Goal: Information Seeking & Learning: Check status

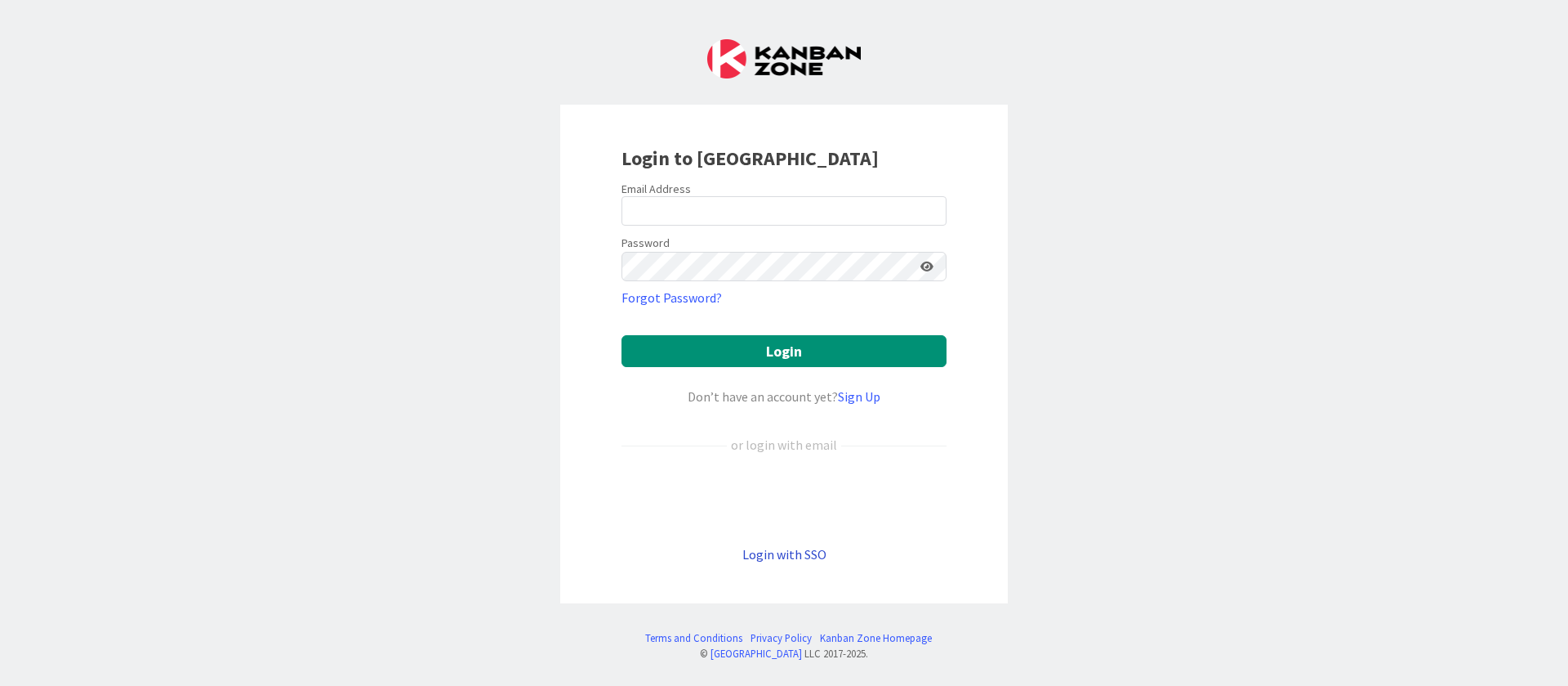
click at [811, 554] on link "Login with SSO" at bounding box center [784, 554] width 84 height 16
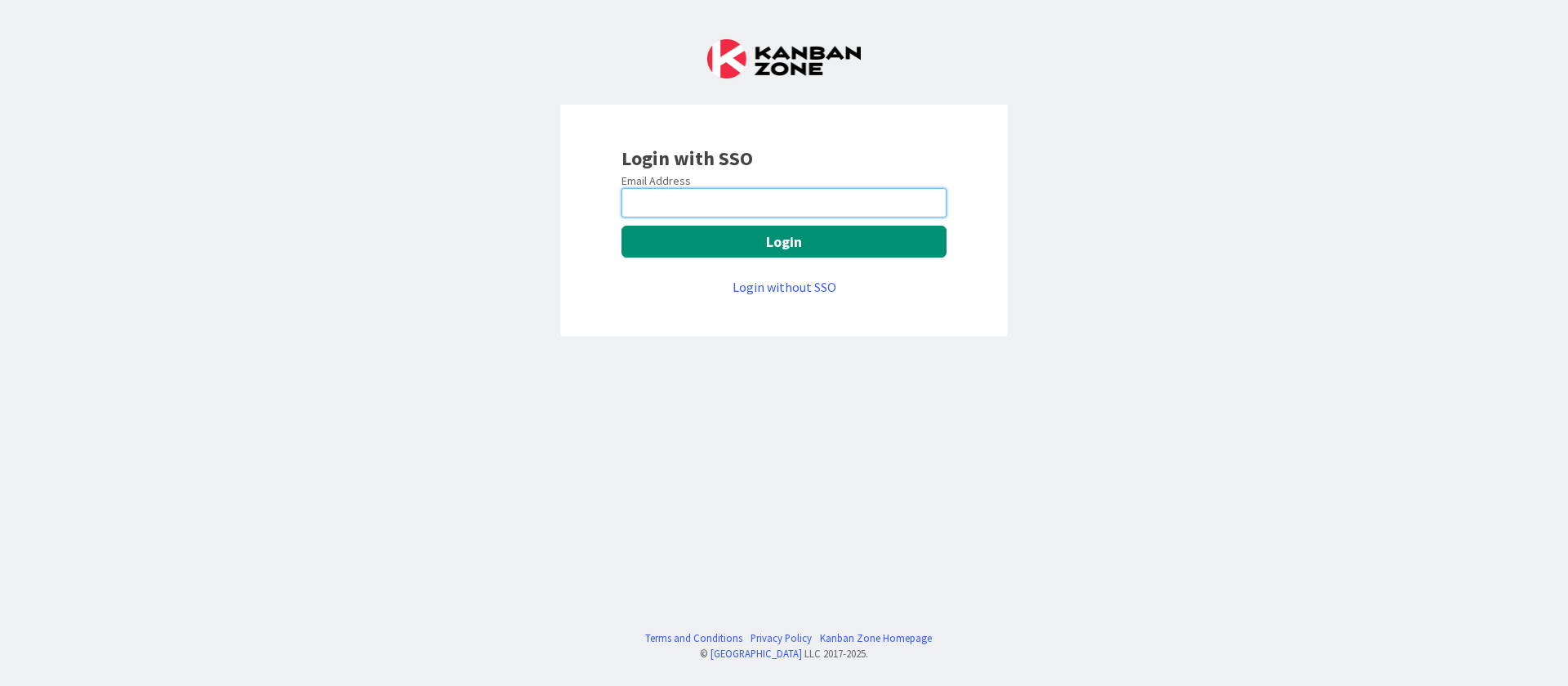
click at [686, 212] on input "email" at bounding box center [784, 202] width 325 height 29
type input "[PERSON_NAME][EMAIL_ADDRESS][DOMAIN_NAME]"
click at [810, 222] on div "Email Address [PERSON_NAME][EMAIL_ADDRESS][DOMAIN_NAME] Login Login without SSO" at bounding box center [784, 234] width 325 height 123
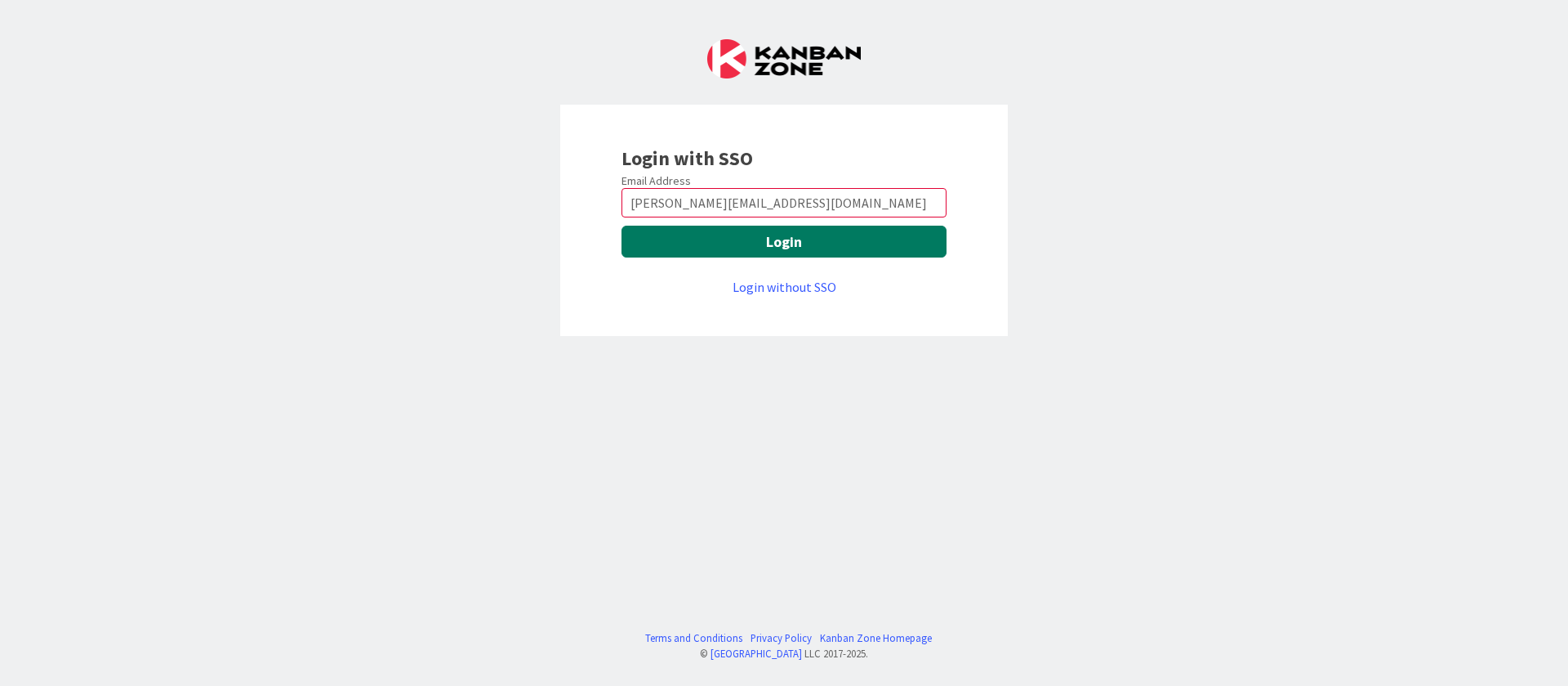
click at [810, 240] on button "Login" at bounding box center [784, 241] width 325 height 32
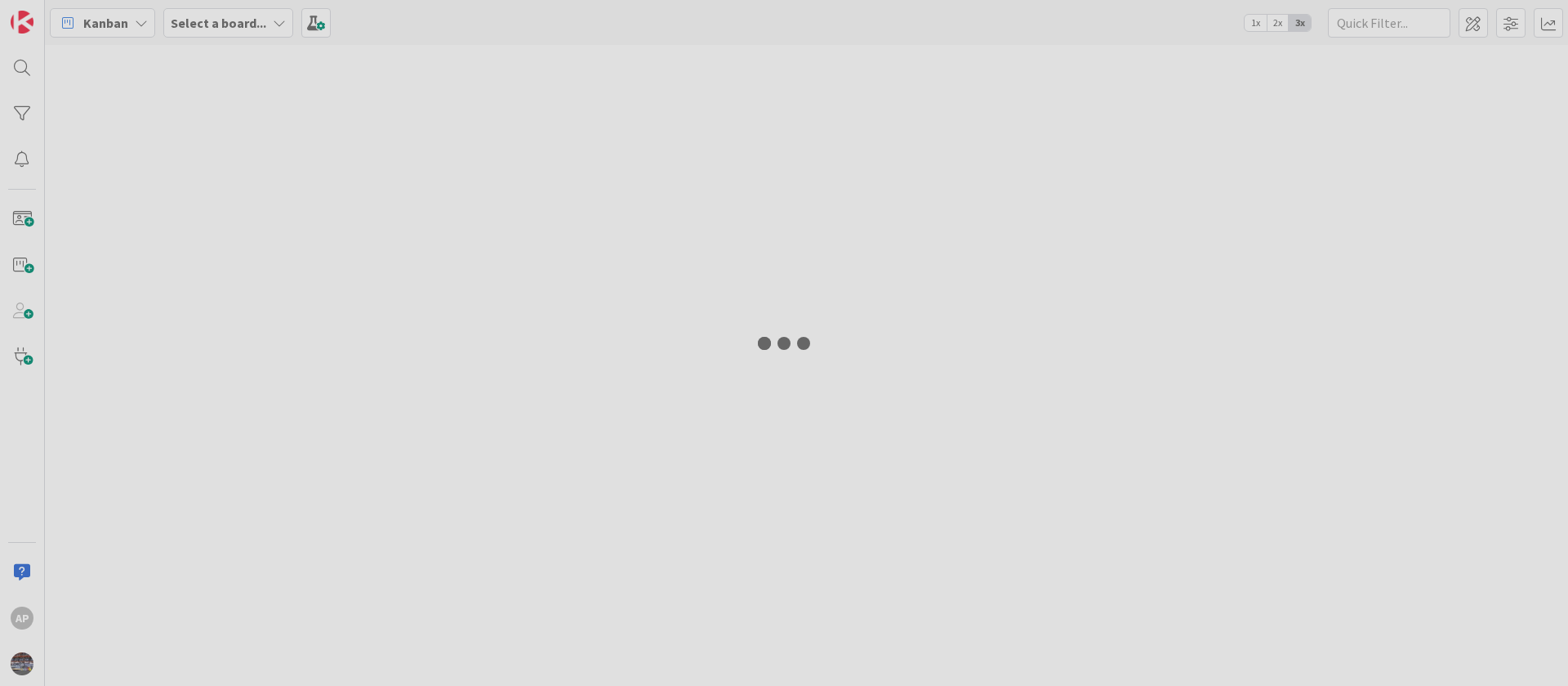
type input "1893"
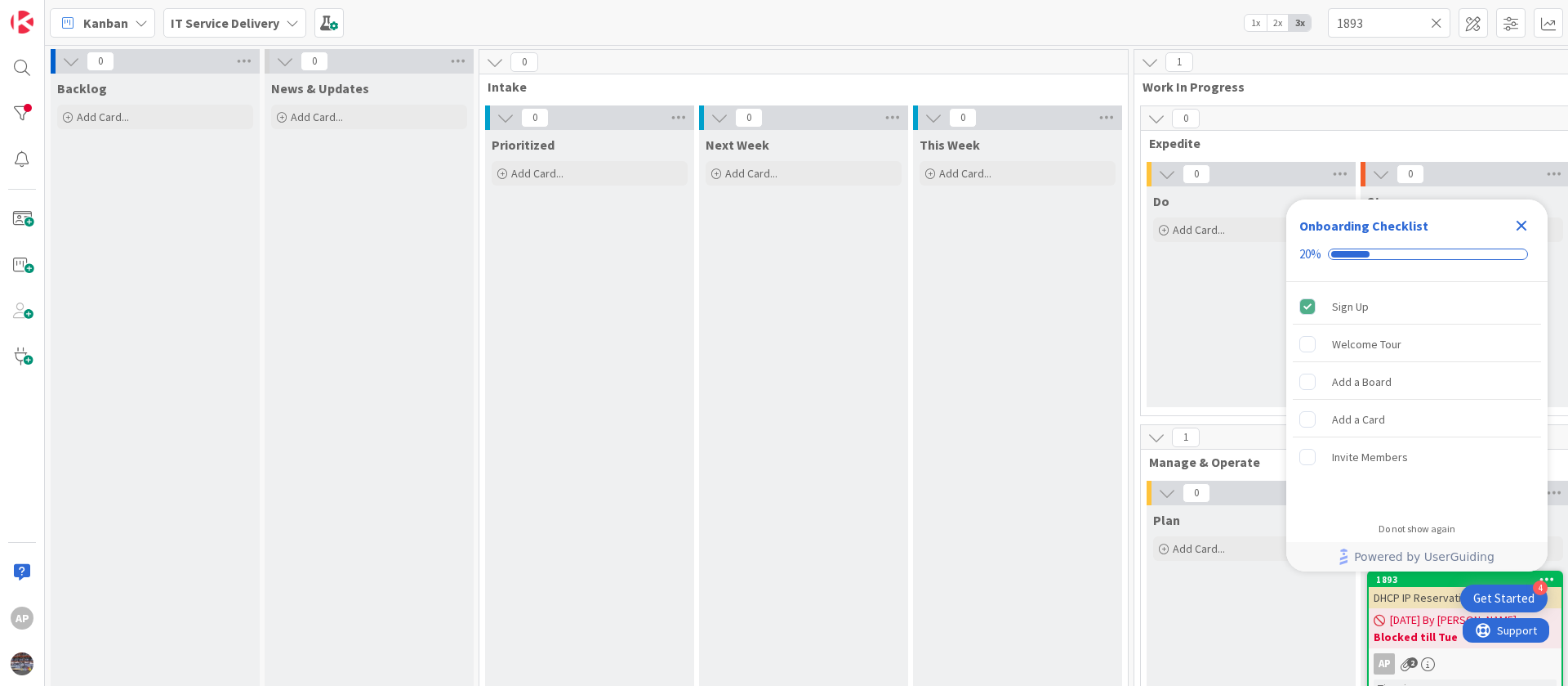
click at [1525, 226] on icon "Close Checklist" at bounding box center [1522, 226] width 11 height 11
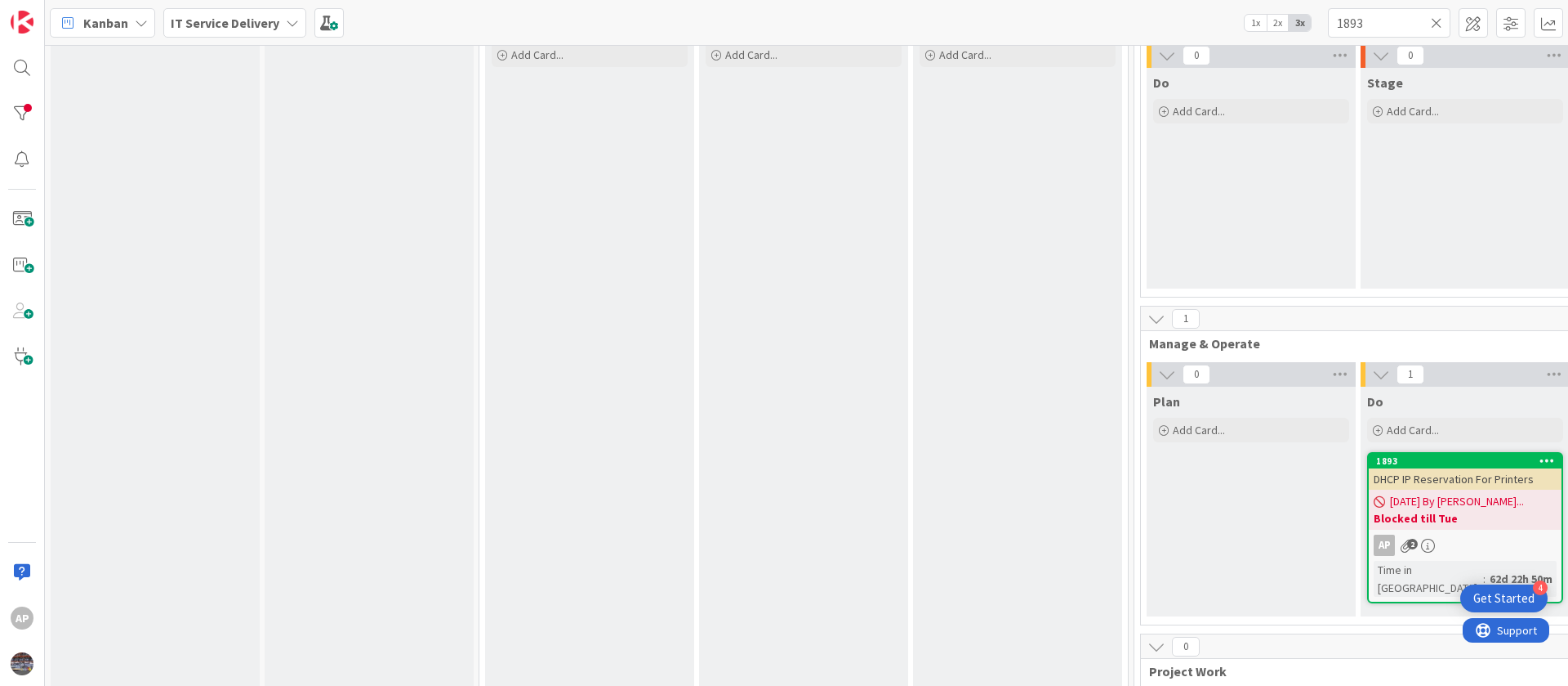
scroll to position [245, 0]
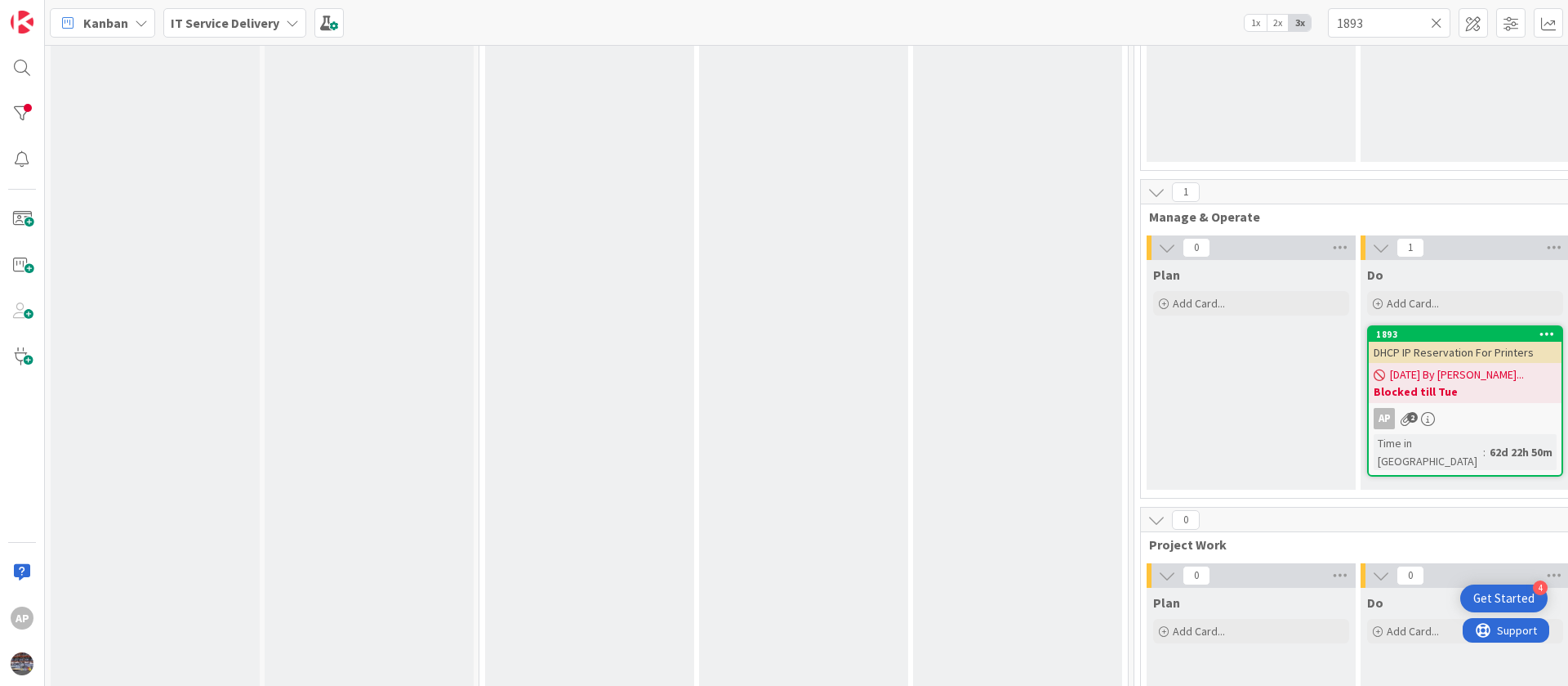
click at [1511, 374] on div "[DATE] By [PERSON_NAME]... Blocked till Tue" at bounding box center [1465, 382] width 192 height 40
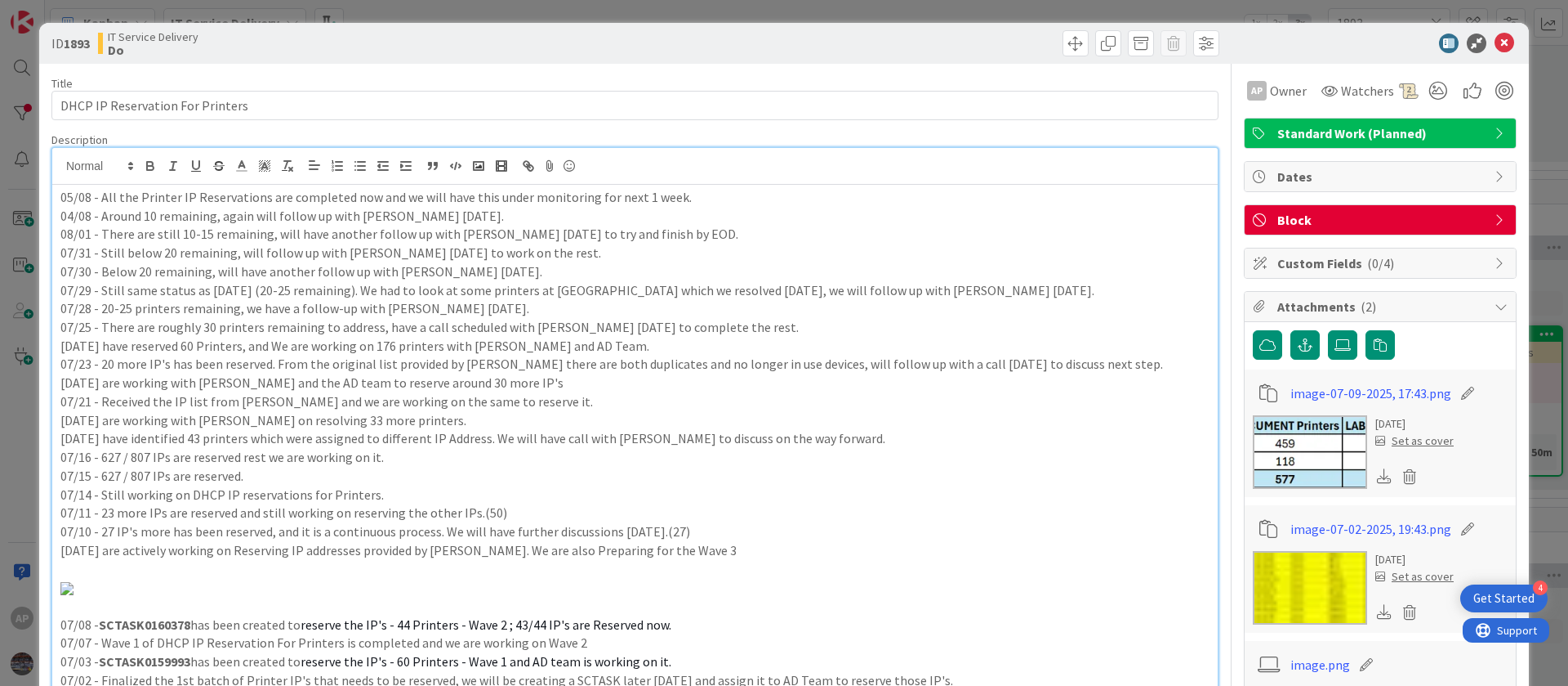
click at [158, 183] on div "05/08 - All the Printer IP Reservations are completed now and we will have this…" at bounding box center [635, 464] width 1165 height 632
click at [1494, 40] on icon at bounding box center [1504, 43] width 20 height 20
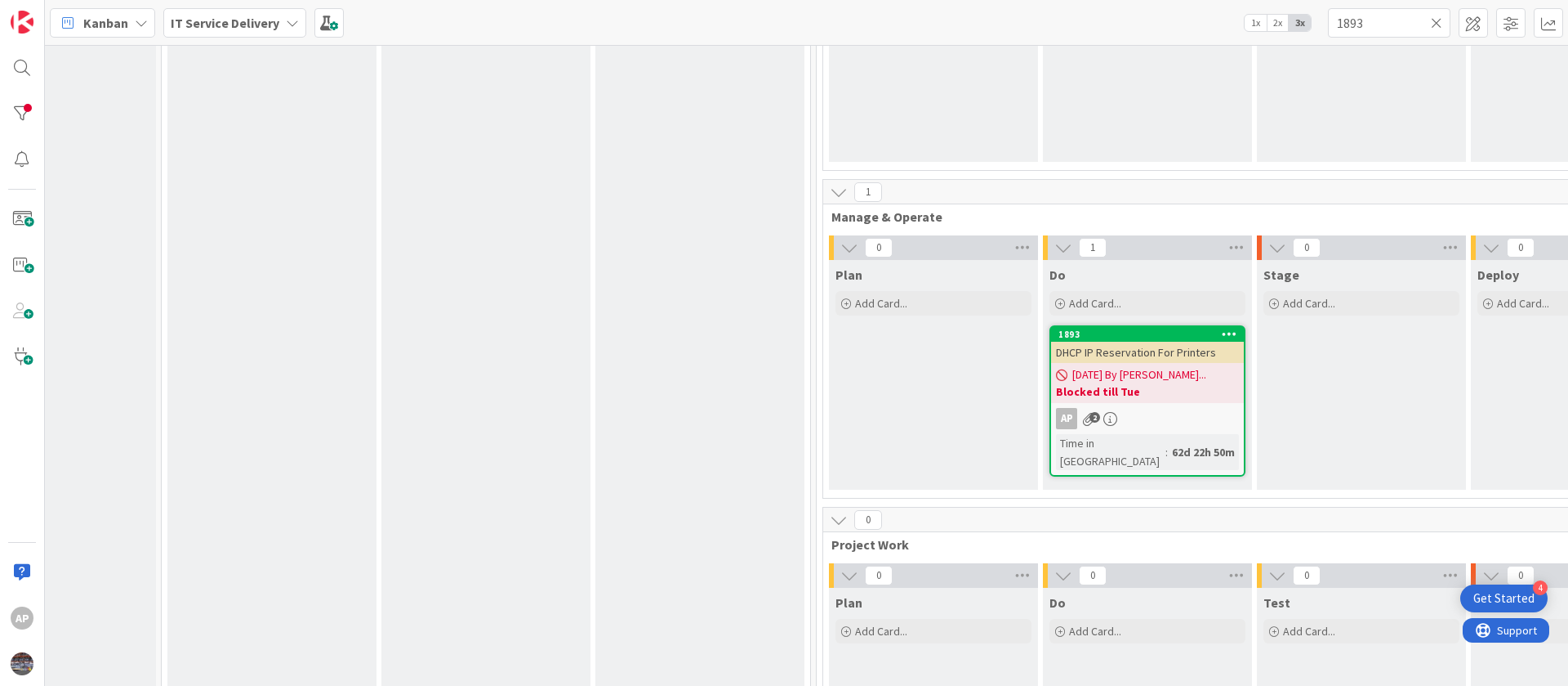
scroll to position [245, 0]
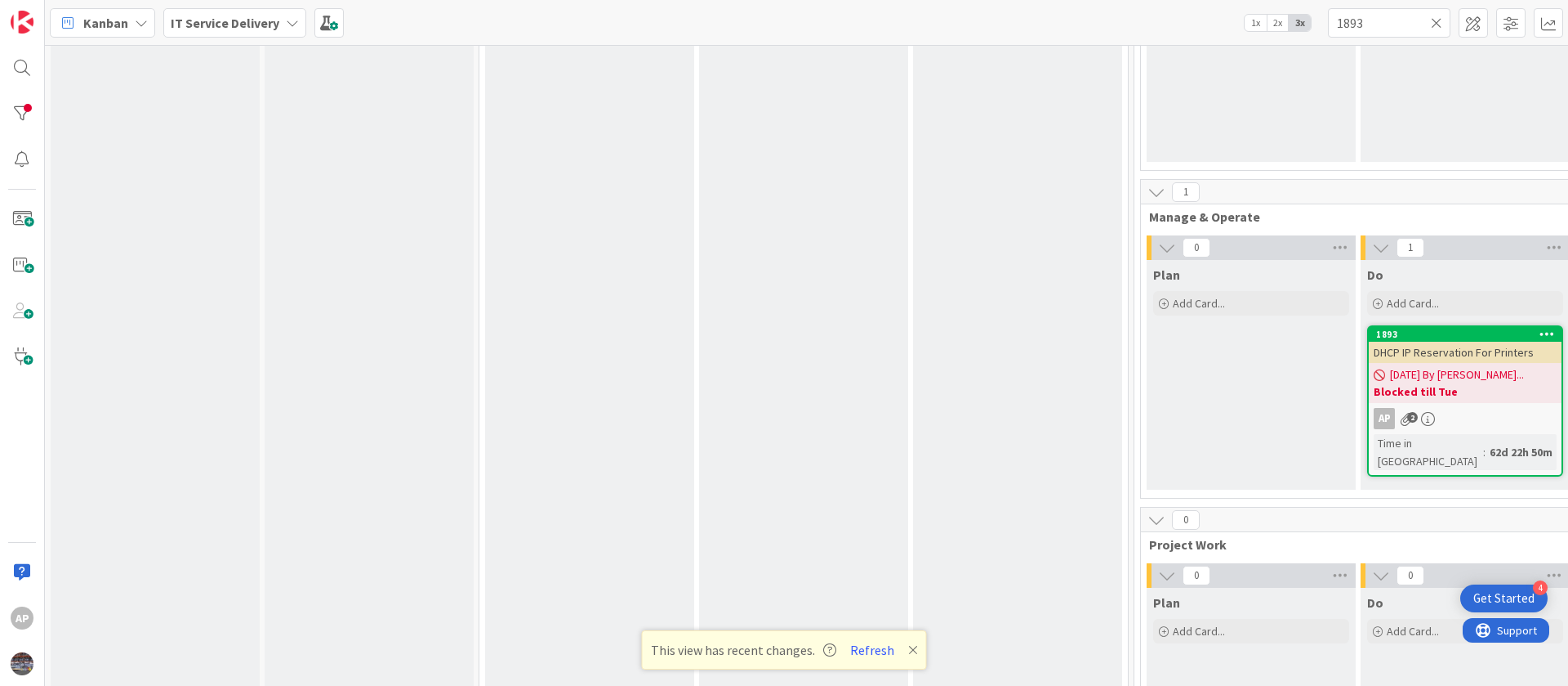
click at [1454, 365] on div "08/05/2025 By Nirmal... Blocked till Tue" at bounding box center [1465, 382] width 192 height 40
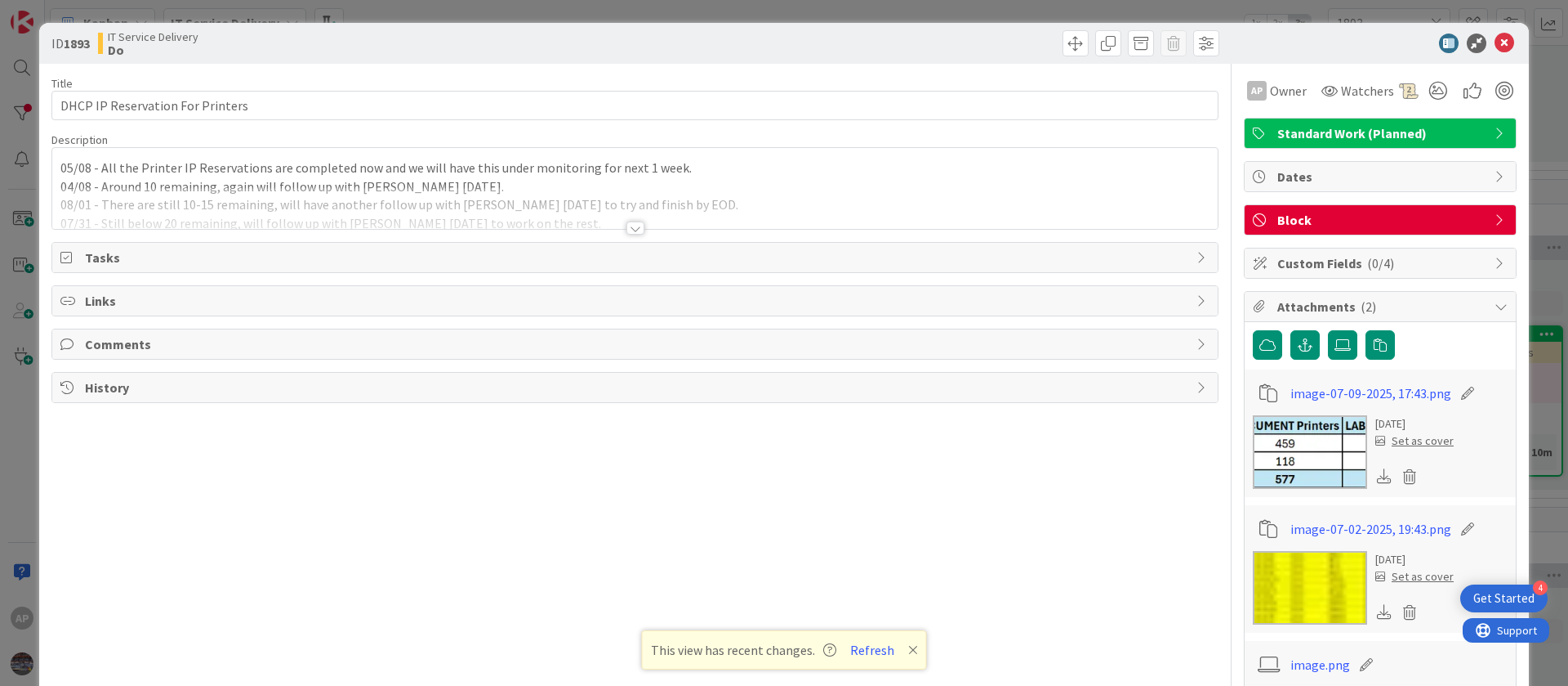
click at [343, 197] on div at bounding box center [635, 208] width 1165 height 42
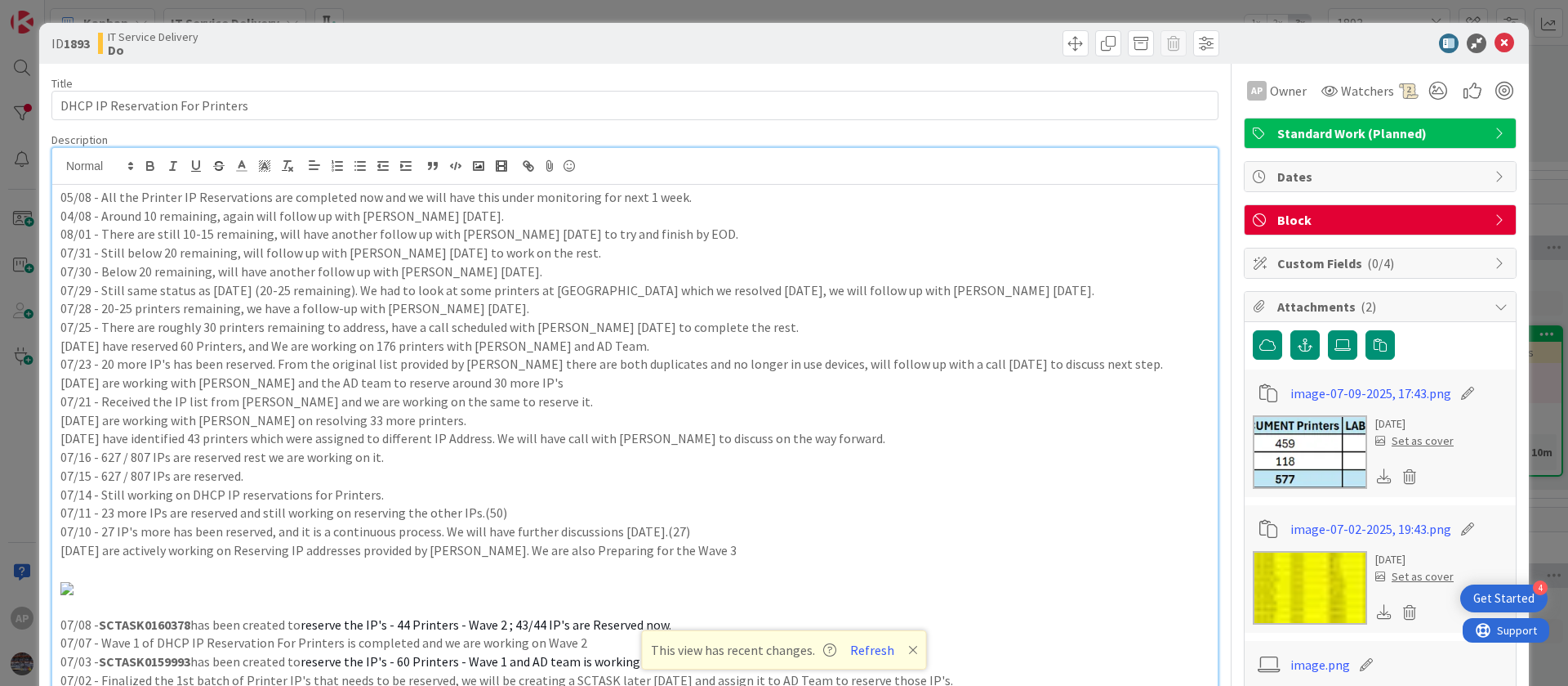
click at [59, 202] on div "05/08 - All the Printer IP Reservations are completed now and we will have this…" at bounding box center [635, 482] width 1165 height 595
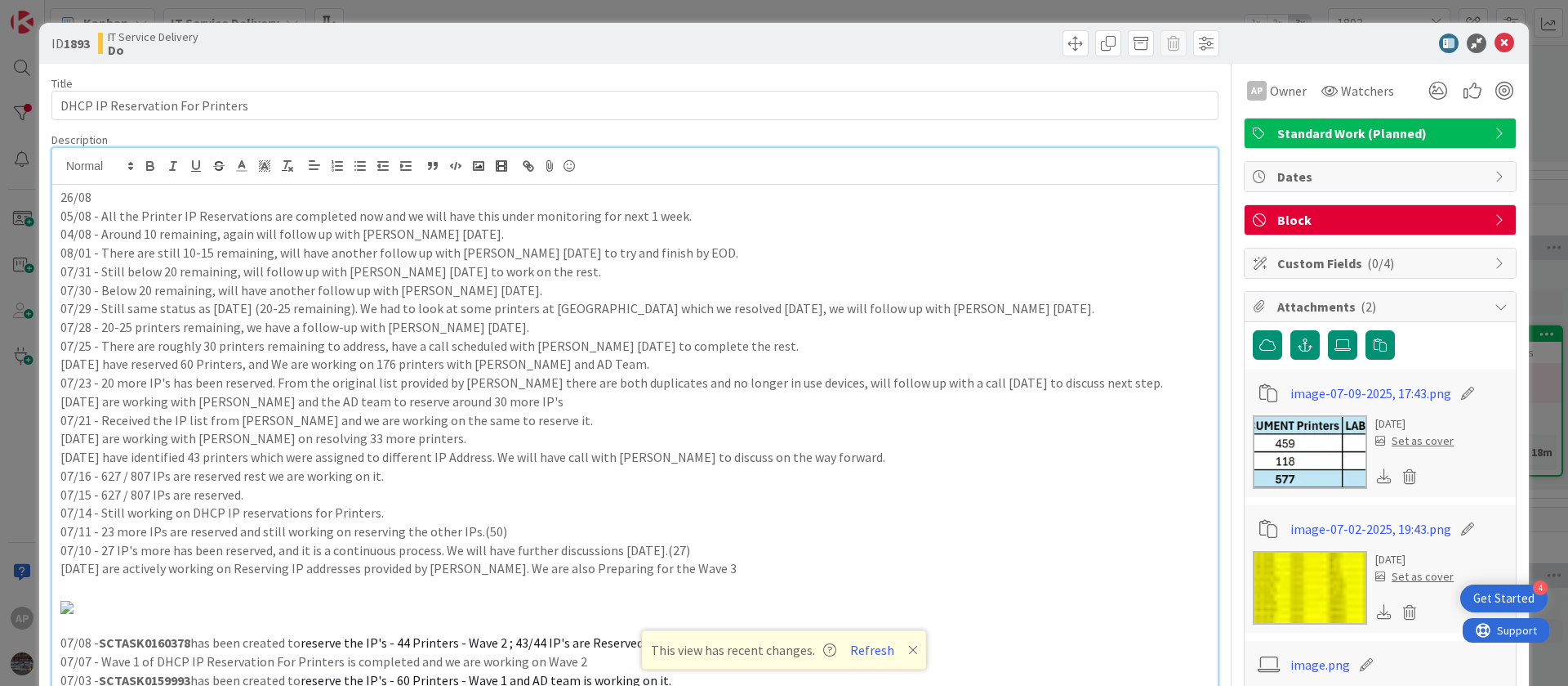
click at [135, 193] on p "26/08" at bounding box center [635, 197] width 1149 height 19
click at [98, 202] on p "26/08 - We will continue reserving the IP's for the Printers." at bounding box center [635, 197] width 1149 height 19
click at [396, 193] on p "26/08 - We will continue reserving the IP's for the Printers." at bounding box center [635, 197] width 1149 height 19
